Goal: Task Accomplishment & Management: Manage account settings

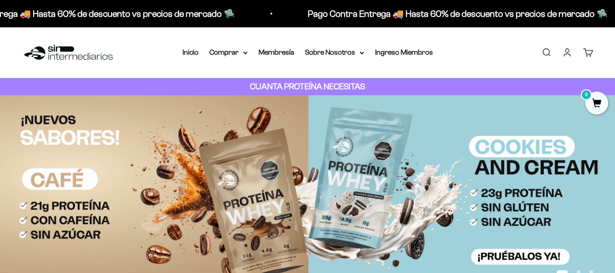
click at [572, 47] on link "Iniciar sesión" at bounding box center [567, 52] width 10 height 10
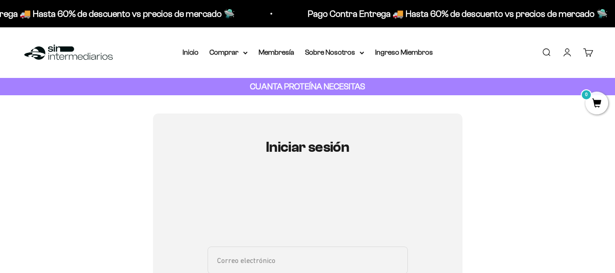
scroll to position [159, 0]
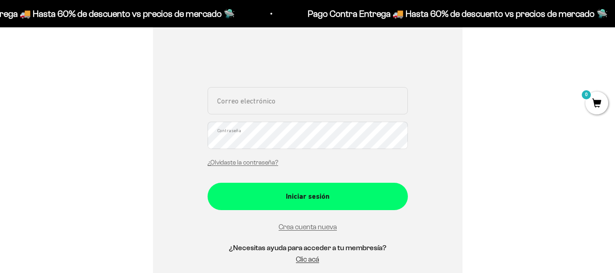
click at [285, 99] on input "Correo electrónico" at bounding box center [308, 100] width 200 height 27
type input "vivadigitalmk@gmail.com"
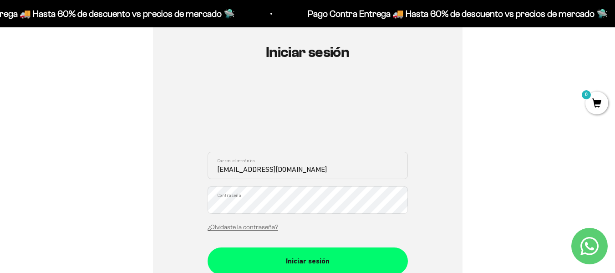
scroll to position [88, 0]
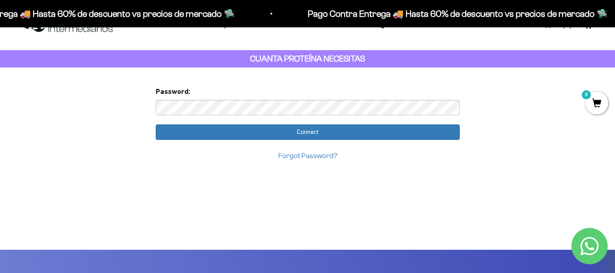
scroll to position [20, 0]
